Goal: Complete application form

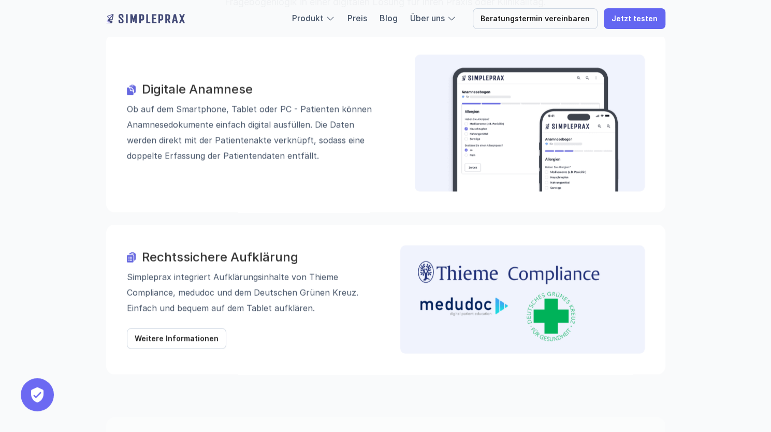
scroll to position [1140, 0]
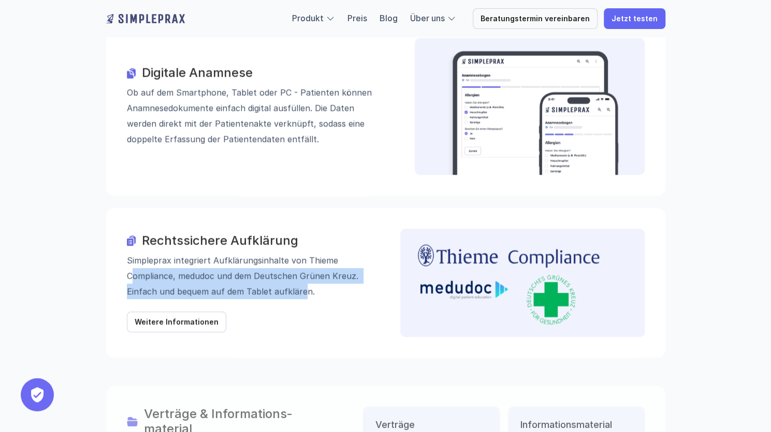
drag, startPoint x: 135, startPoint y: 215, endPoint x: 307, endPoint y: 234, distance: 173.0
click at [305, 252] on p "Simpleprax integriert Aufklärungs­inhalte von Thieme Compliance, medudoc und de…" at bounding box center [249, 275] width 245 height 47
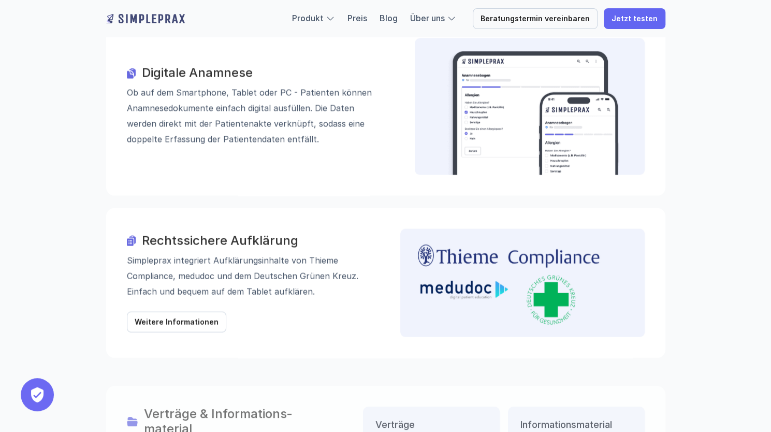
click at [311, 252] on p "Simpleprax integriert Aufklärungs­inhalte von Thieme Compliance, medudoc und de…" at bounding box center [249, 275] width 245 height 47
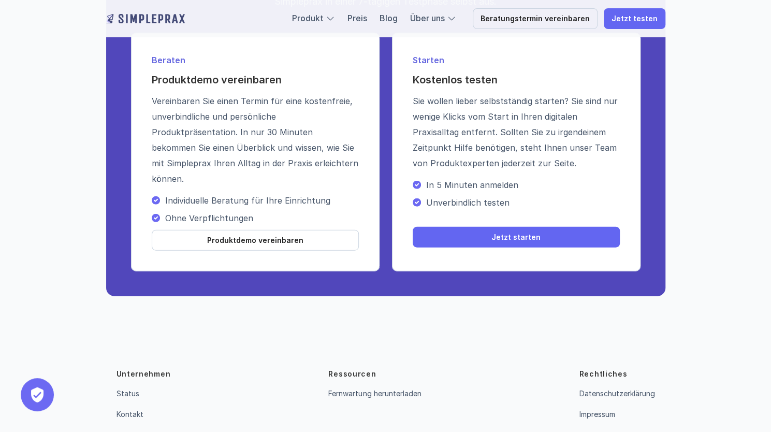
scroll to position [3763, 0]
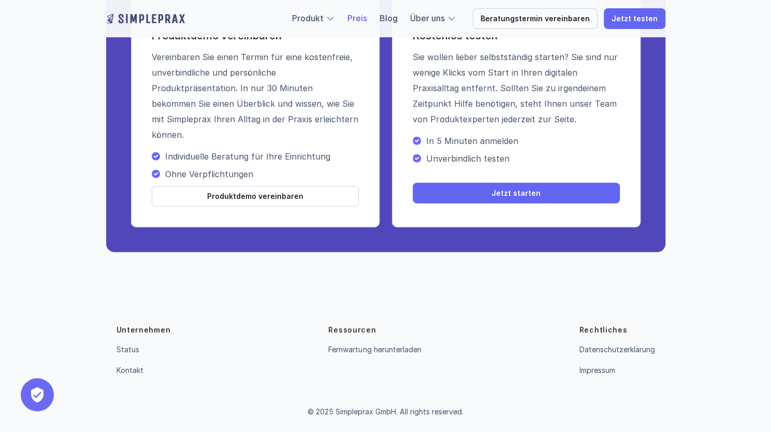
click at [365, 20] on link "Preis" at bounding box center [358, 18] width 20 height 10
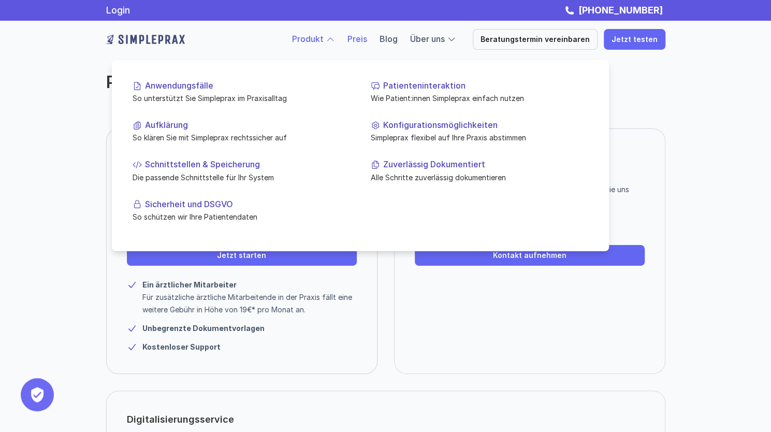
click at [318, 39] on link "Produkt" at bounding box center [308, 39] width 32 height 10
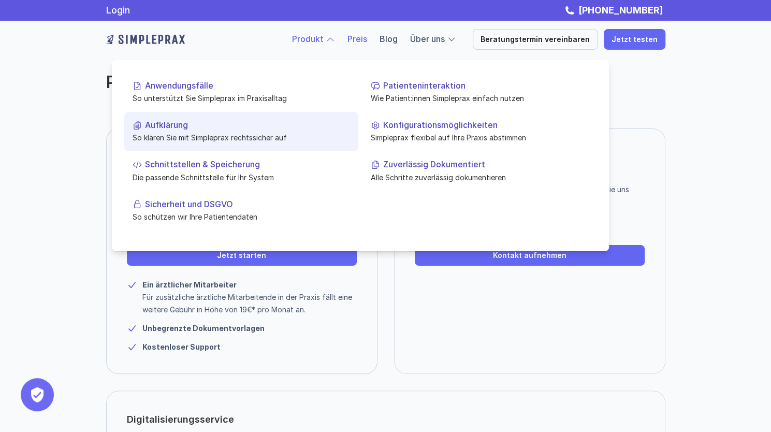
click at [182, 123] on p "Aufklärung" at bounding box center [247, 125] width 205 height 10
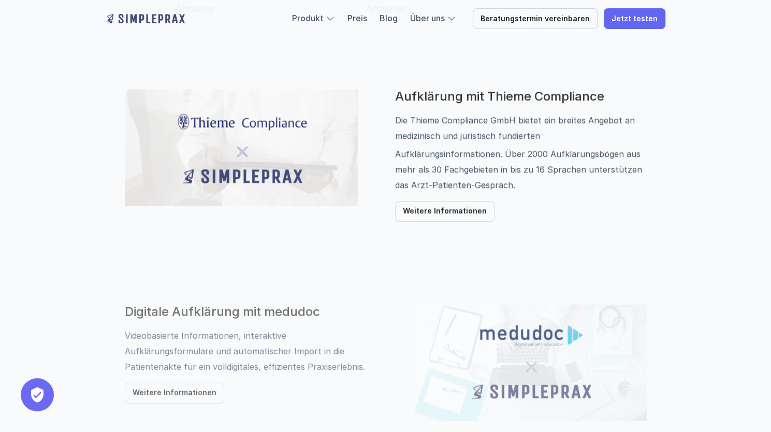
scroll to position [570, 0]
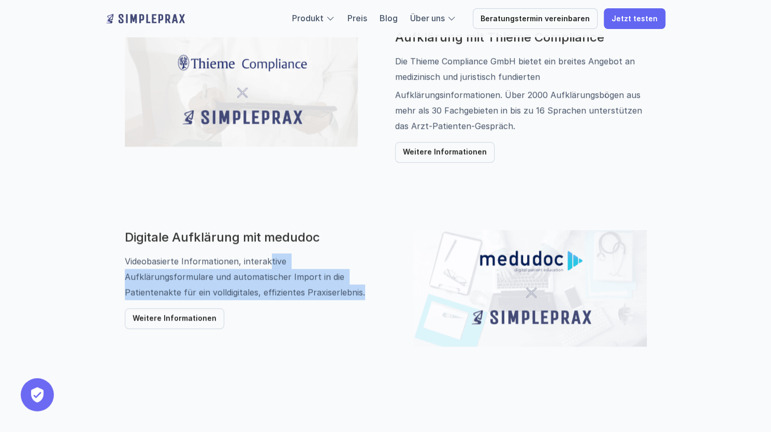
drag, startPoint x: 267, startPoint y: 260, endPoint x: 295, endPoint y: 300, distance: 48.7
click at [295, 300] on div "Digitale Aufklärung mit medudoc Videobasierte Informationen, interaktive Aufklä…" at bounding box center [251, 279] width 252 height 99
click at [292, 295] on p "Videobasierte Informationen, interaktive Aufklärungsformulare und automatischer…" at bounding box center [251, 276] width 252 height 47
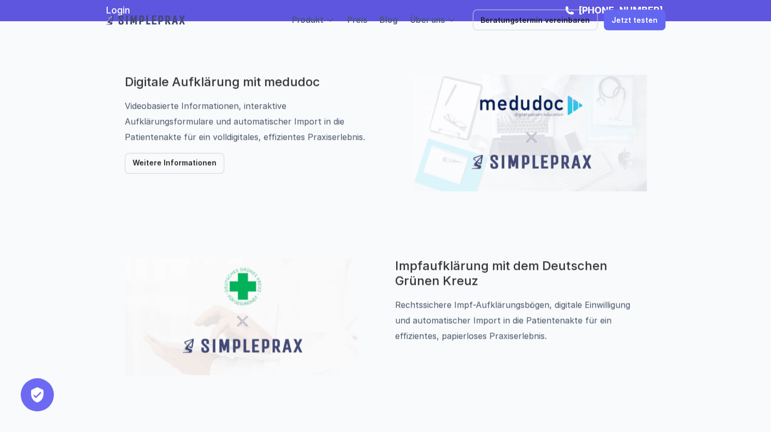
scroll to position [673, 0]
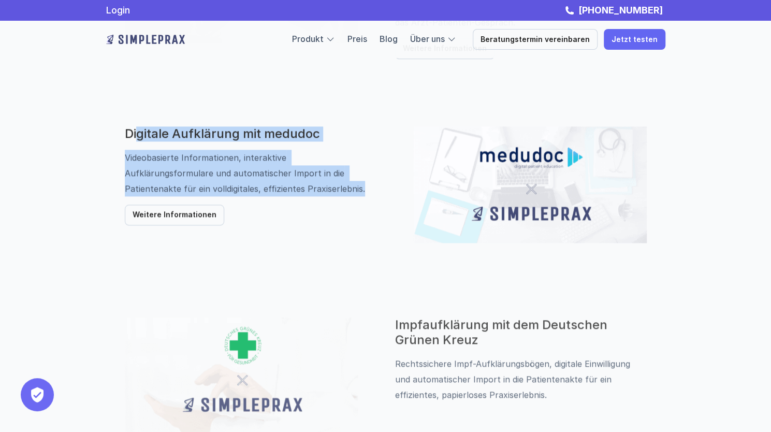
drag, startPoint x: 138, startPoint y: 133, endPoint x: 277, endPoint y: 185, distance: 148.7
click at [278, 186] on div "Digitale Aufklärung mit medudoc Videobasierte Informationen, interaktive Aufklä…" at bounding box center [251, 175] width 252 height 99
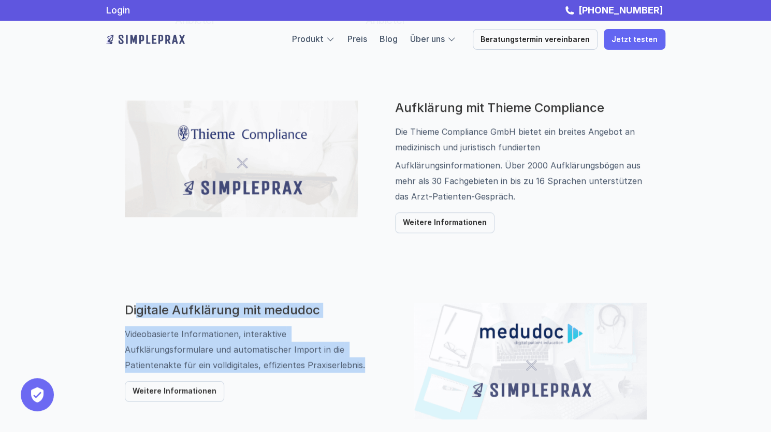
scroll to position [466, 0]
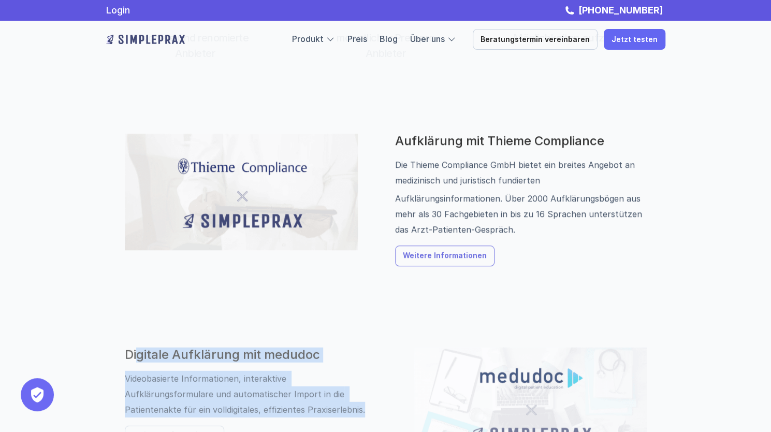
click at [438, 257] on p "Weitere Informationen" at bounding box center [445, 256] width 84 height 9
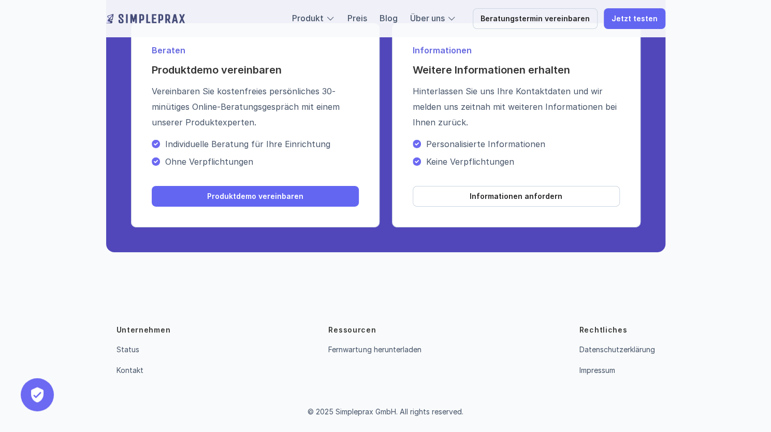
scroll to position [2036, 0]
click at [473, 191] on link "Informationen anfordern" at bounding box center [516, 196] width 207 height 21
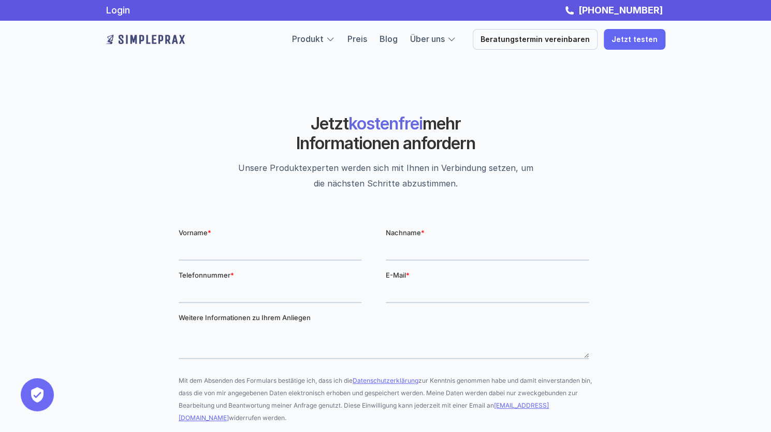
click at [287, 254] on input "Vorname *" at bounding box center [269, 249] width 183 height 21
type input "Carolin"
type input "Rosenhauer"
type input "+4917647741260"
drag, startPoint x: 573, startPoint y: 297, endPoint x: 350, endPoint y: 271, distance: 224.2
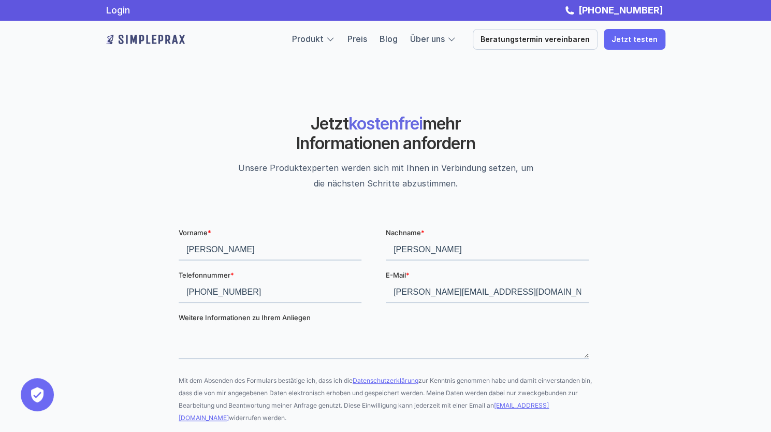
click at [350, 271] on fieldset "Telefonnummer * +4917647741260 E-Mail * carolin.rosenhauer@gmail.com" at bounding box center [385, 290] width 414 height 42
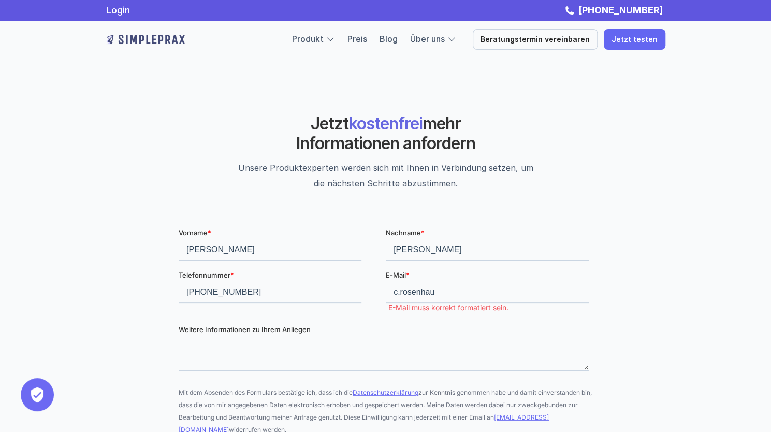
click at [596, 121] on div "Jetzt kostenfrei mehr Informationen anfordern Unsere Produktexperten werden sic…" at bounding box center [386, 152] width 622 height 139
click at [475, 295] on input "c.rosenhau" at bounding box center [486, 292] width 203 height 21
type input "c.rosenhauer@klinikum-stuttgart.de"
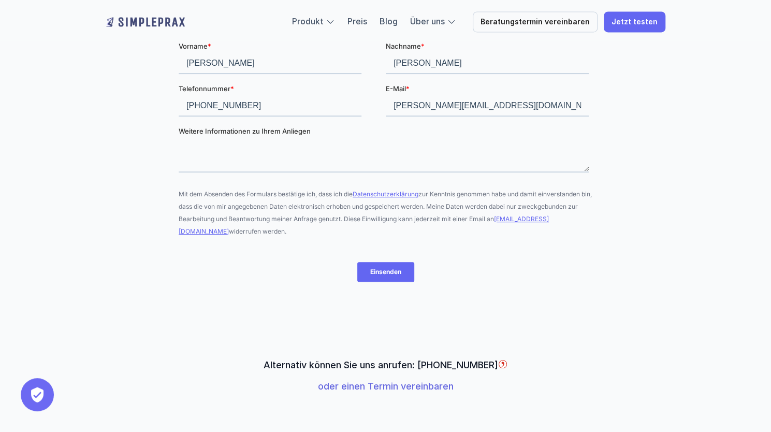
scroll to position [207, 0]
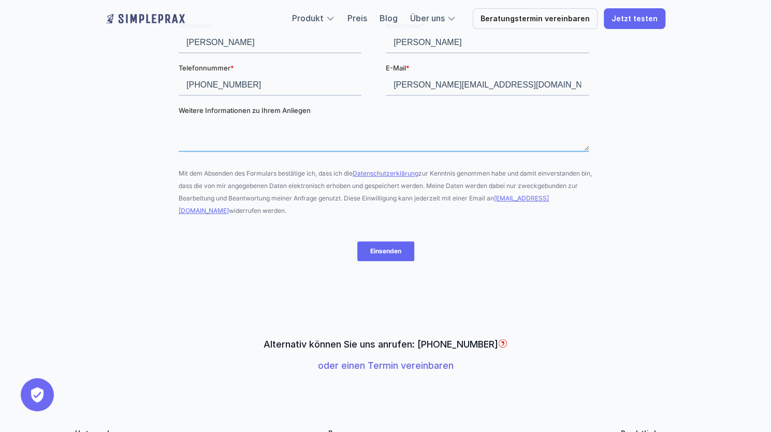
click at [269, 145] on textarea "Weitere Informationen zu Ihrem Anliegen" at bounding box center [383, 134] width 410 height 34
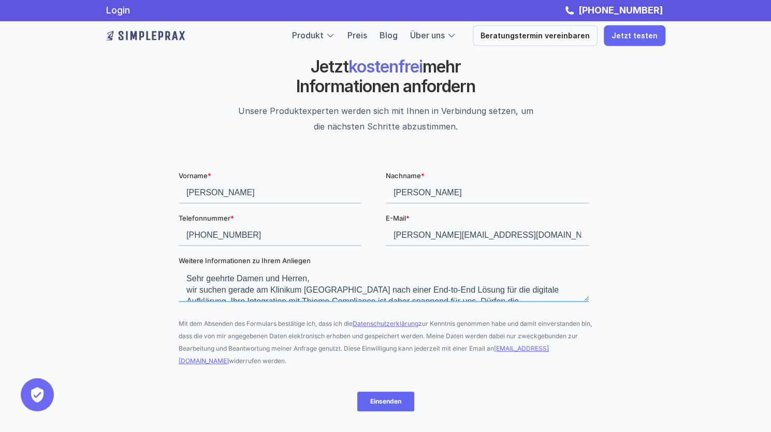
scroll to position [52, 0]
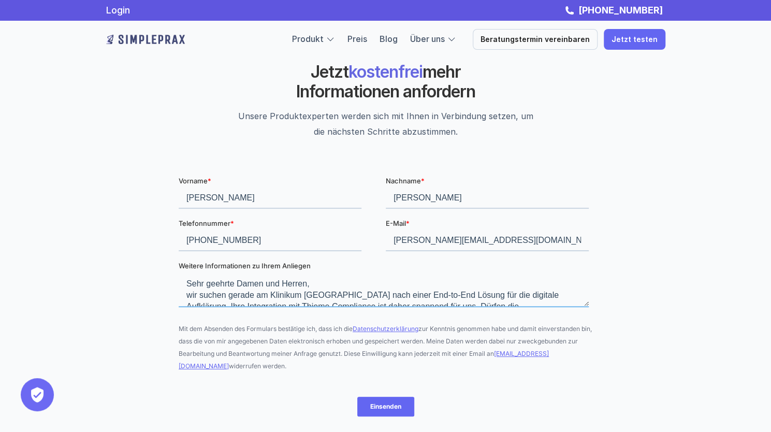
click at [360, 293] on textarea "Sehr geehrte Damen und Herren, wir suchen gerade am Klinikum Stuttgart nach ein…" at bounding box center [383, 289] width 410 height 34
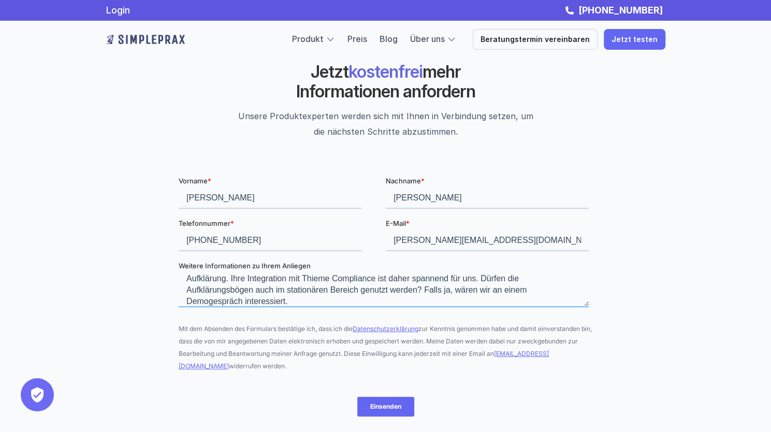
scroll to position [39, 0]
type textarea "Sehr geehrte Damen und Herren, wir suchen gerade am Klinikum Stuttgart nach ein…"
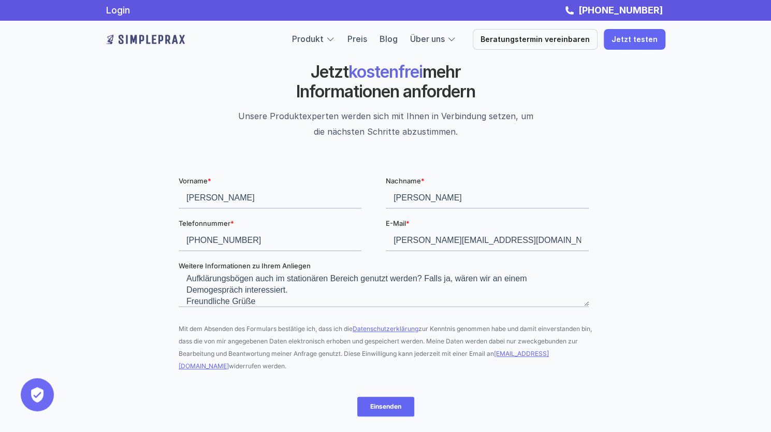
click at [390, 401] on input "Einsenden" at bounding box center [385, 406] width 57 height 20
